Goal: Navigation & Orientation: Understand site structure

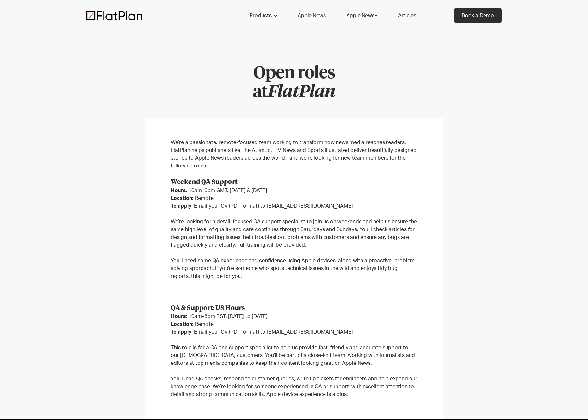
drag, startPoint x: 115, startPoint y: 14, endPoint x: 125, endPoint y: 11, distance: 10.2
click at [115, 14] on img at bounding box center [114, 16] width 56 height 10
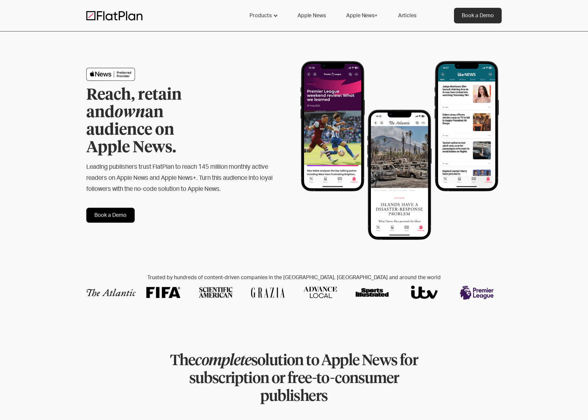
click at [315, 14] on link "Apple News" at bounding box center [311, 16] width 43 height 16
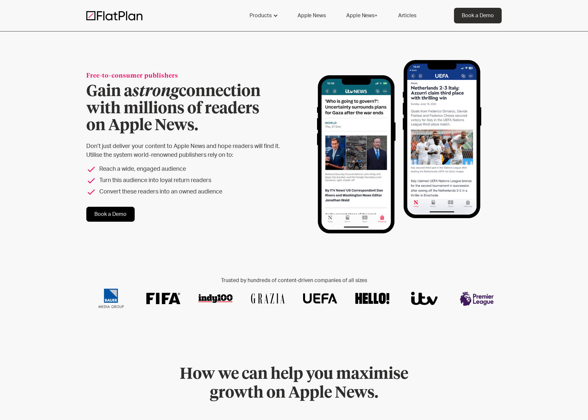
click at [361, 17] on link "Apple News+" at bounding box center [361, 16] width 46 height 16
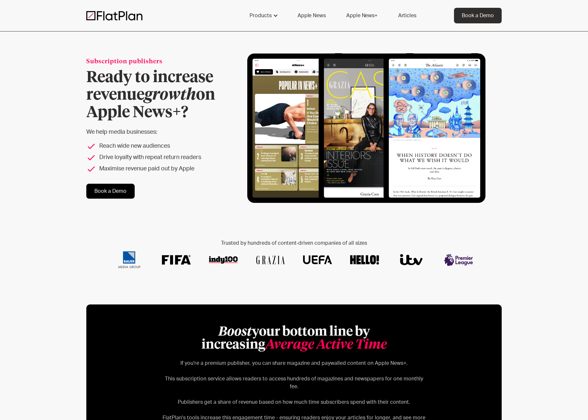
click at [312, 16] on link "Apple News" at bounding box center [311, 16] width 43 height 16
